Goal: Find specific page/section: Find specific page/section

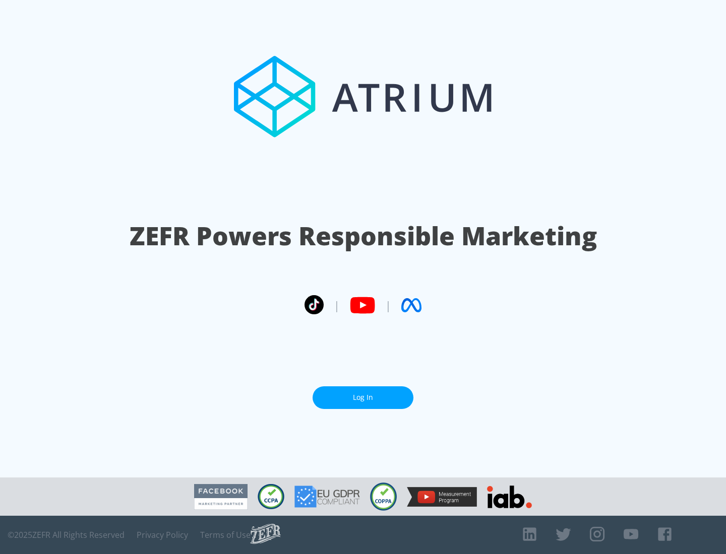
click at [363, 394] on link "Log In" at bounding box center [362, 397] width 101 height 23
